Goal: Entertainment & Leisure: Consume media (video, audio)

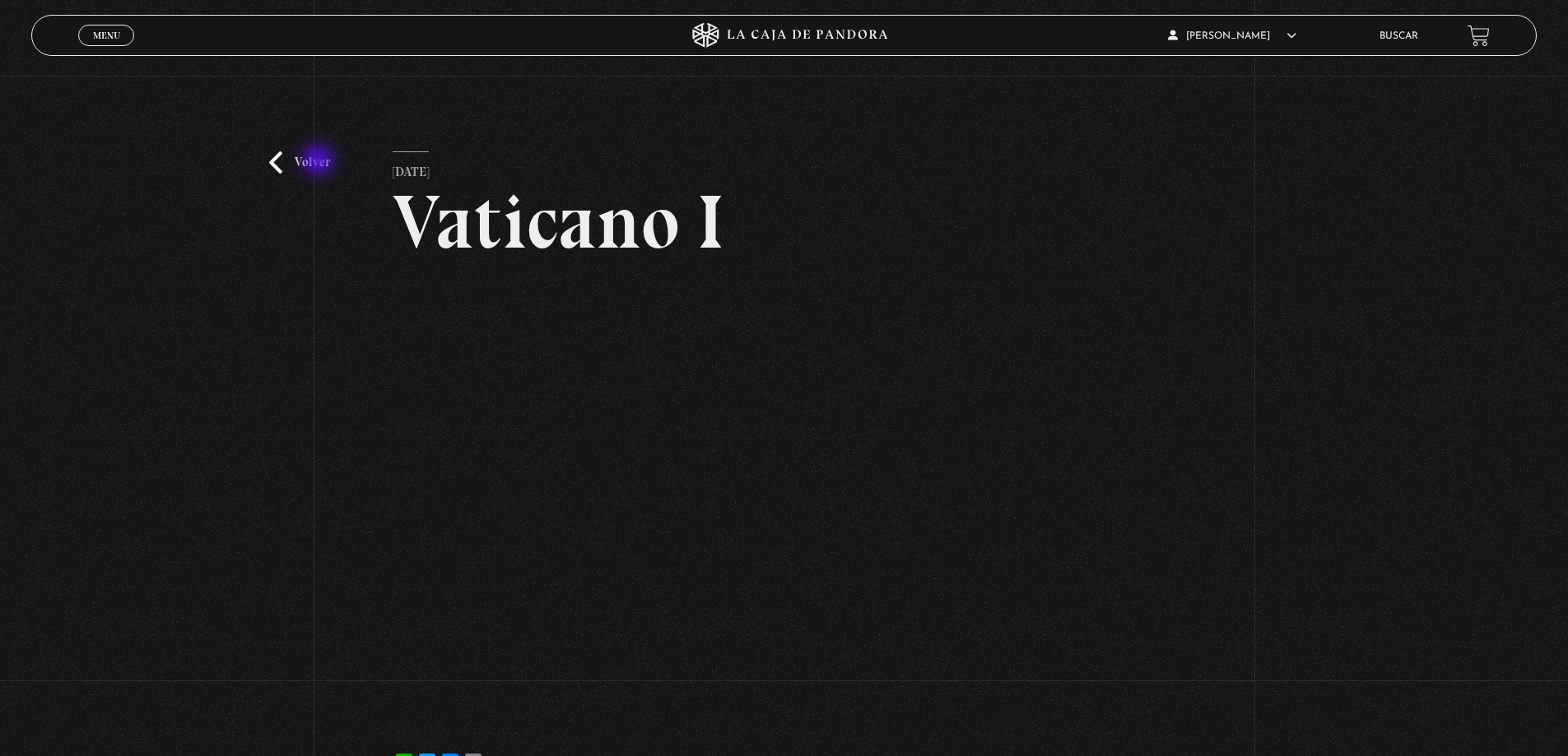
click at [315, 162] on link "Volver" at bounding box center [299, 162] width 61 height 22
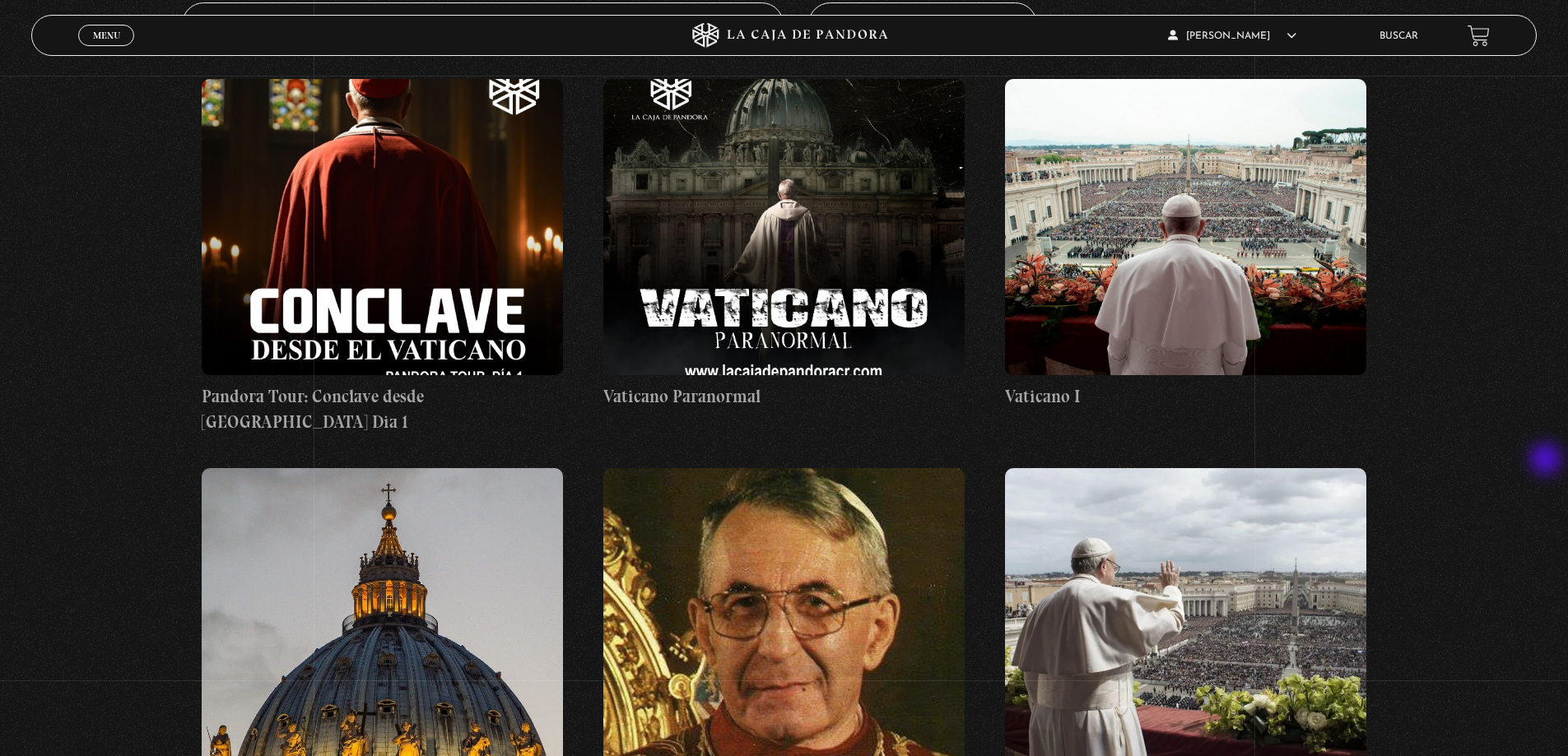
scroll to position [494, 0]
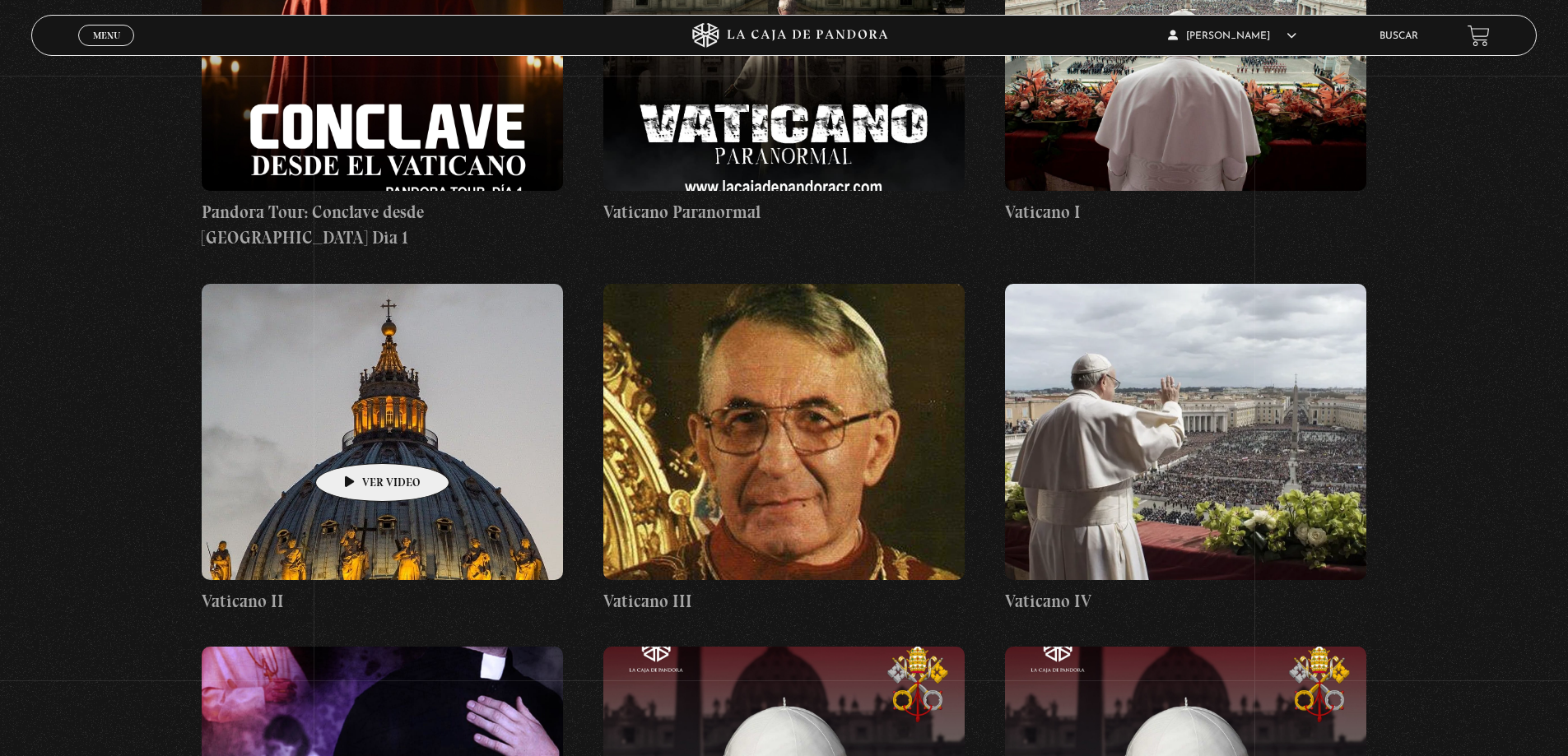
click at [356, 438] on figure at bounding box center [382, 432] width 361 height 297
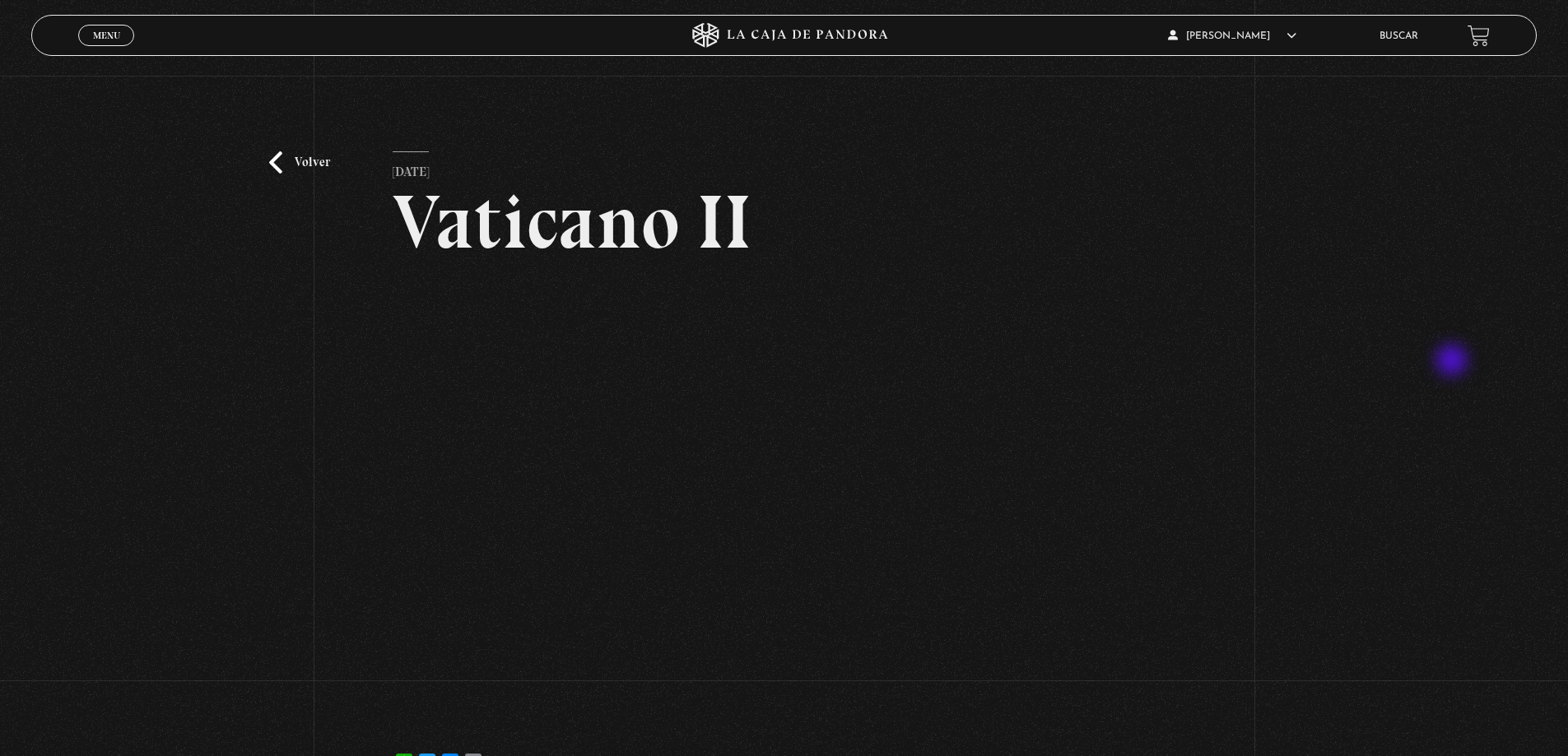
click at [1454, 362] on div "Volver [DATE] Vaticano II WhatsApp Twitter Messenger Email" at bounding box center [784, 438] width 1568 height 725
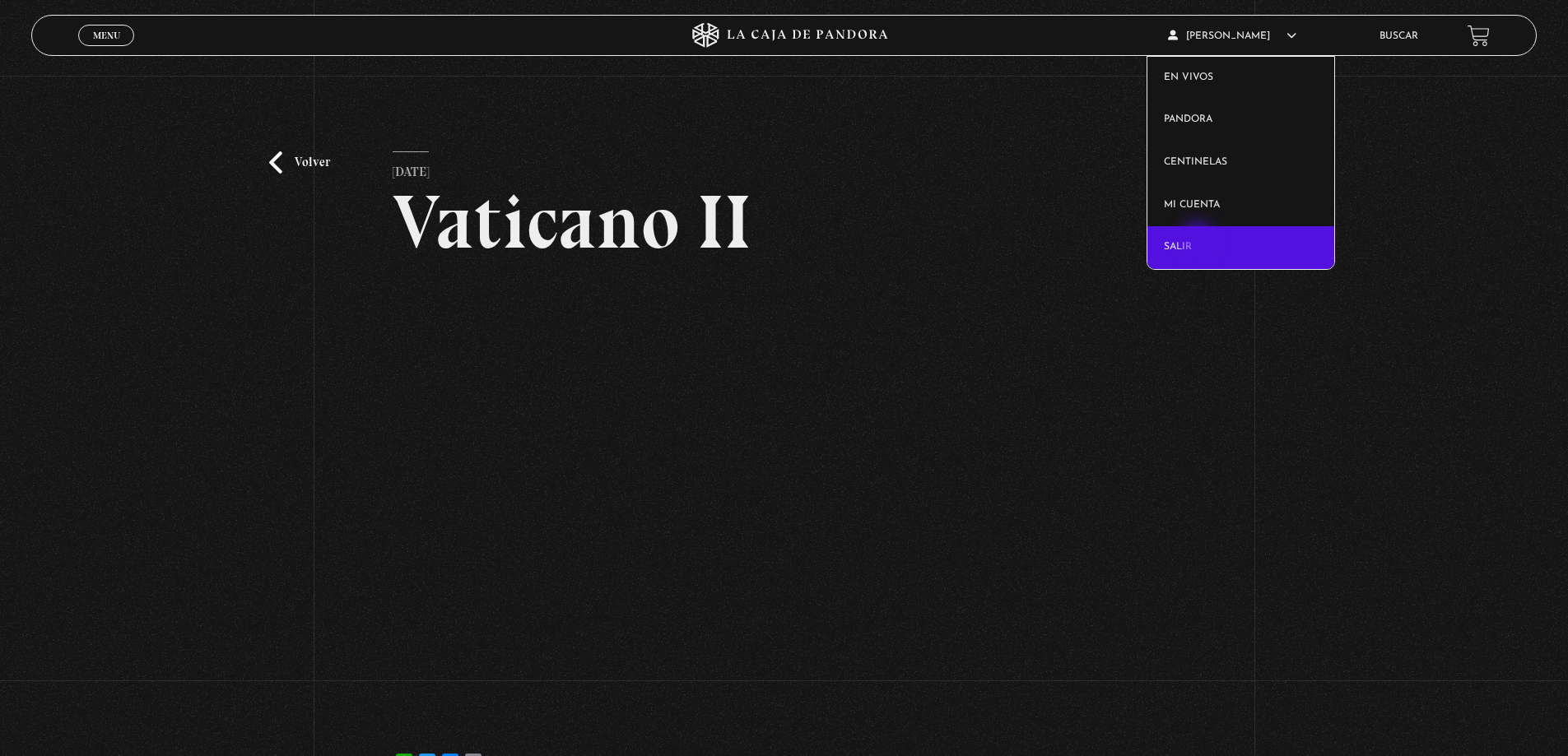
click at [1199, 243] on link "Salir" at bounding box center [1241, 247] width 187 height 43
